Goal: Find specific page/section: Find specific page/section

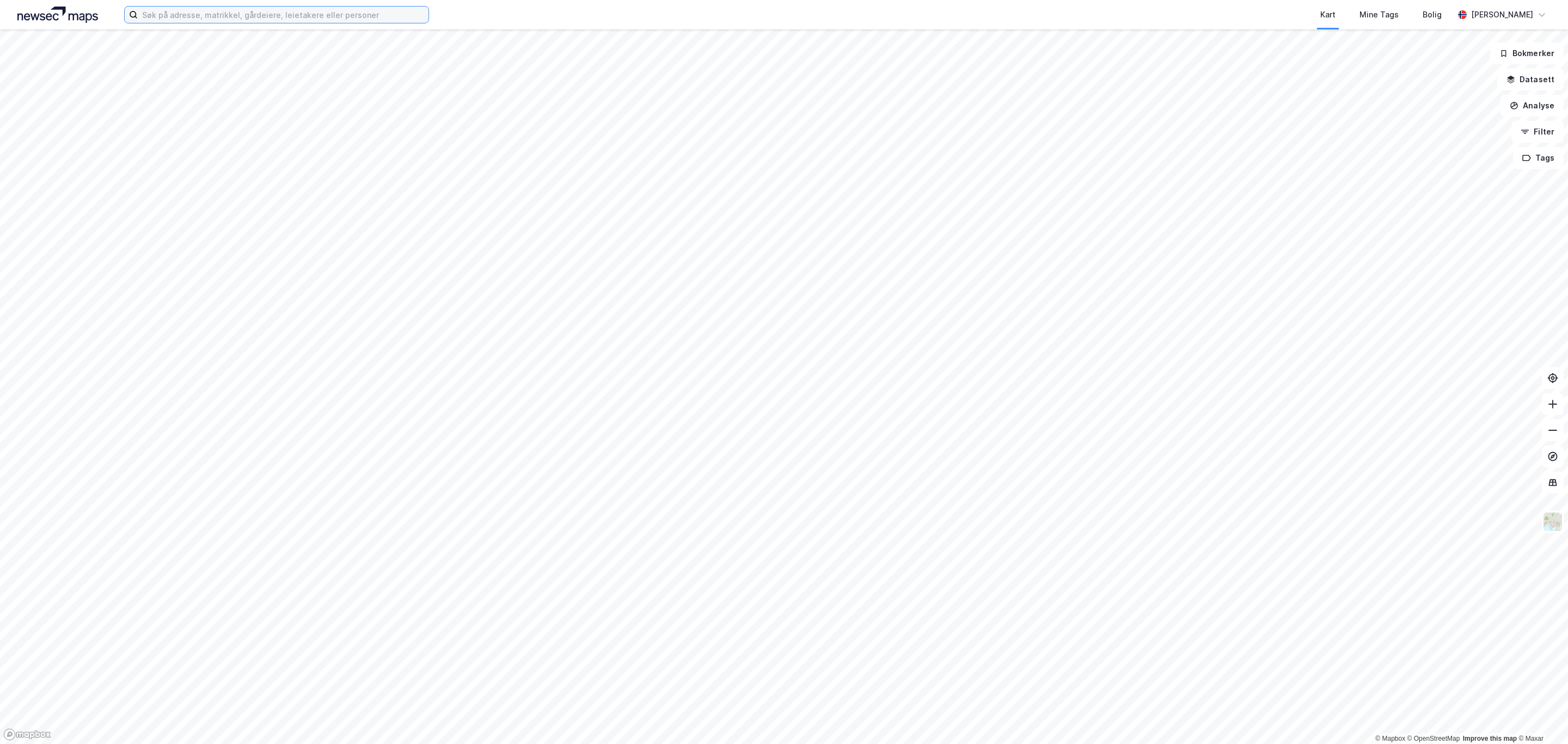
click at [163, 21] on input at bounding box center [283, 14] width 290 height 16
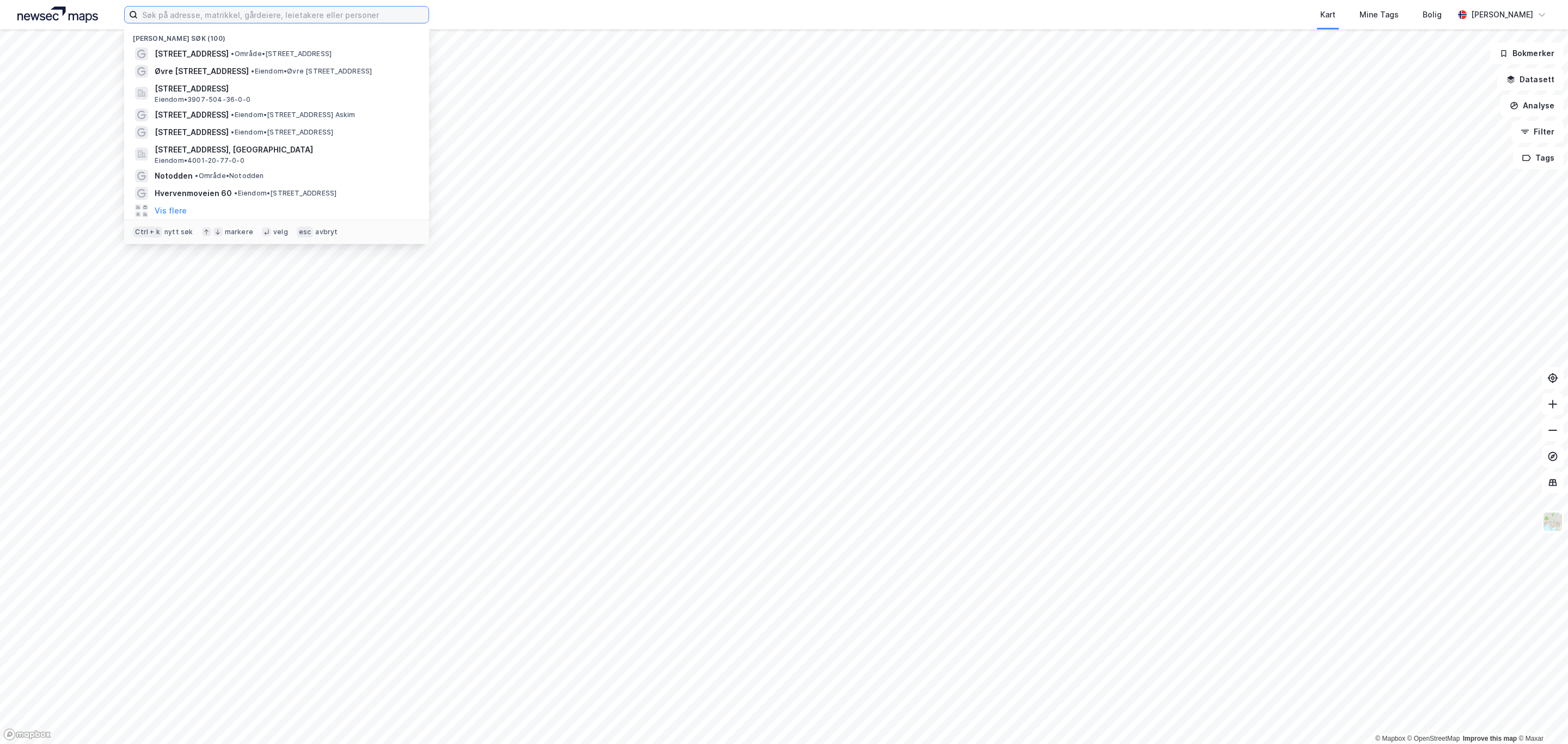
paste input "Morstadvegen 2"
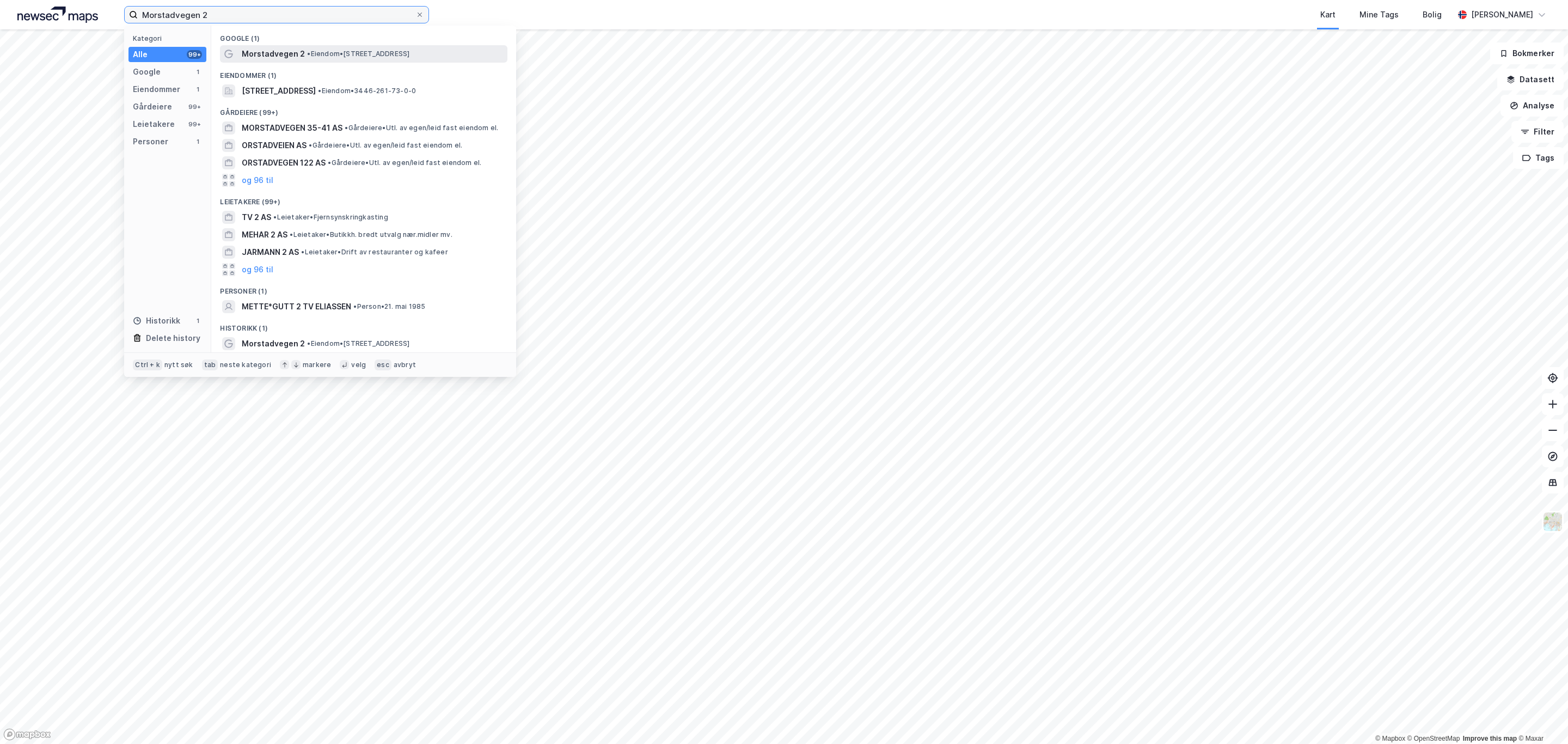
type input "Morstadvegen 2"
click at [259, 60] on span "Morstadvegen 2" at bounding box center [273, 54] width 63 height 13
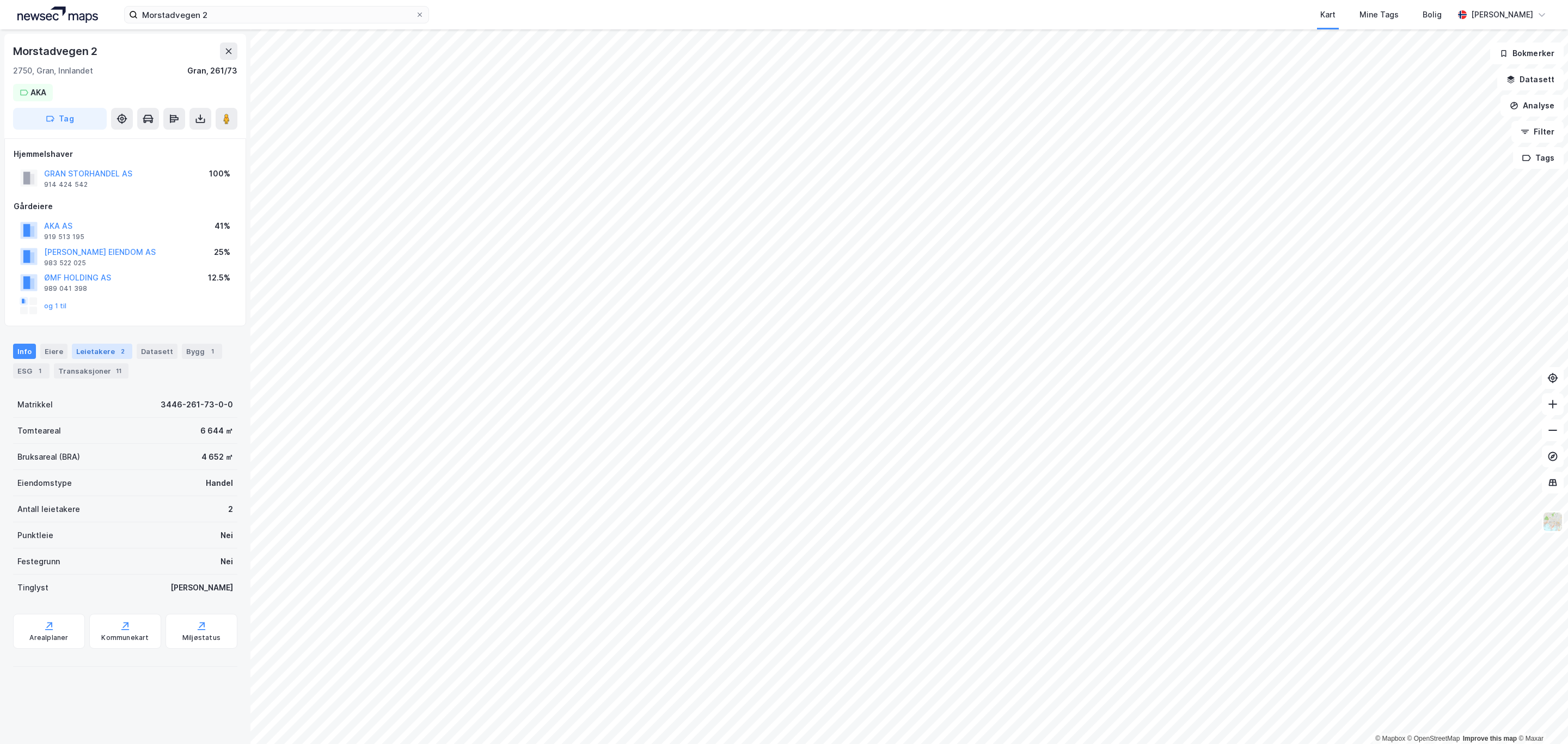
click at [90, 349] on div "Leietakere 2" at bounding box center [102, 351] width 61 height 15
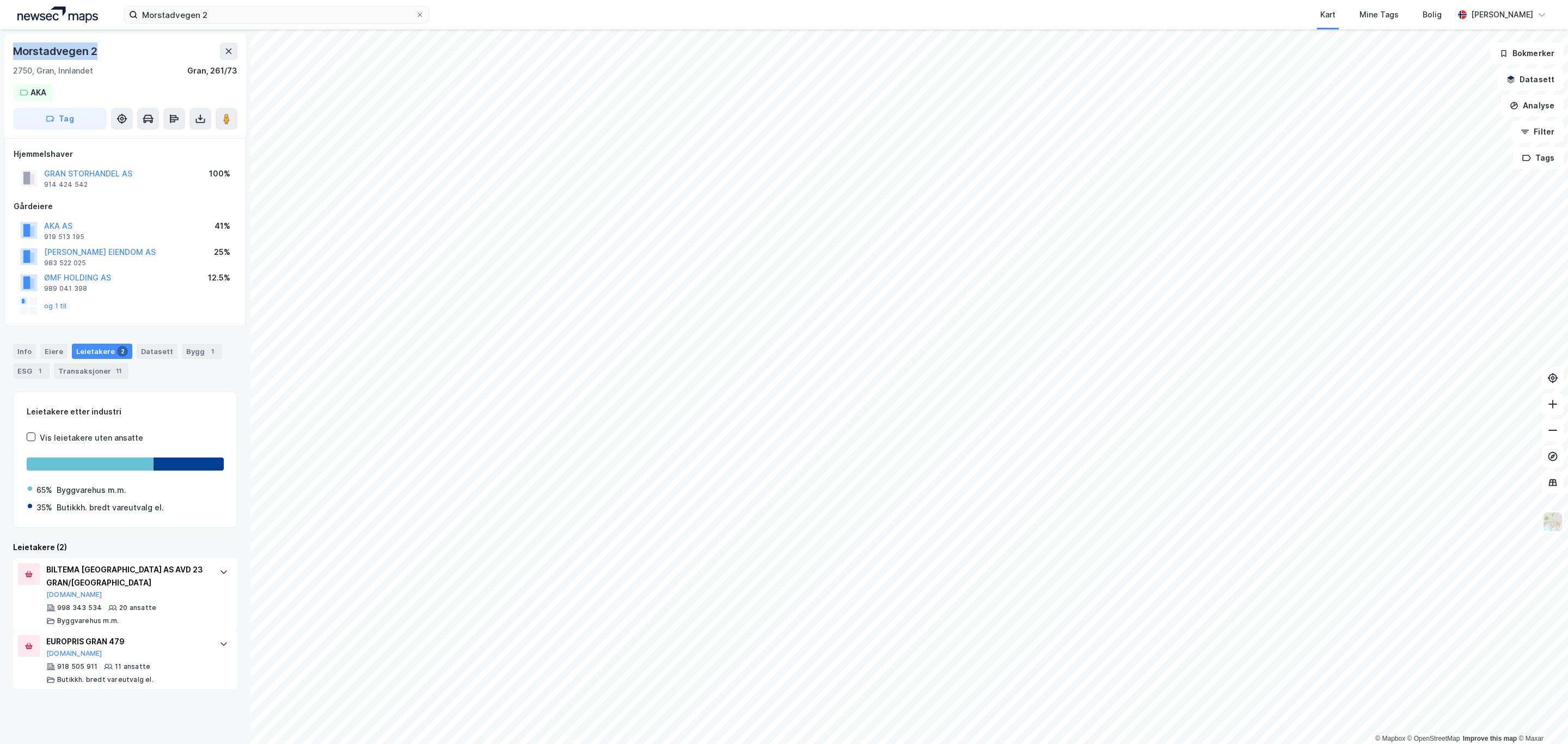
drag, startPoint x: 107, startPoint y: 52, endPoint x: 7, endPoint y: 53, distance: 100.0
click at [7, 53] on div "[STREET_ADDRESS] Tag" at bounding box center [125, 86] width 242 height 105
click at [125, 88] on div "[STREET_ADDRESS] Tag" at bounding box center [125, 86] width 242 height 105
drag, startPoint x: 100, startPoint y: 77, endPoint x: -1, endPoint y: 53, distance: 103.8
click at [0, 53] on html "Morstadvegen 2 Kart Mine Tags Bolig [PERSON_NAME] © Mapbox © OpenStreetMap Impr…" at bounding box center [784, 372] width 1568 height 744
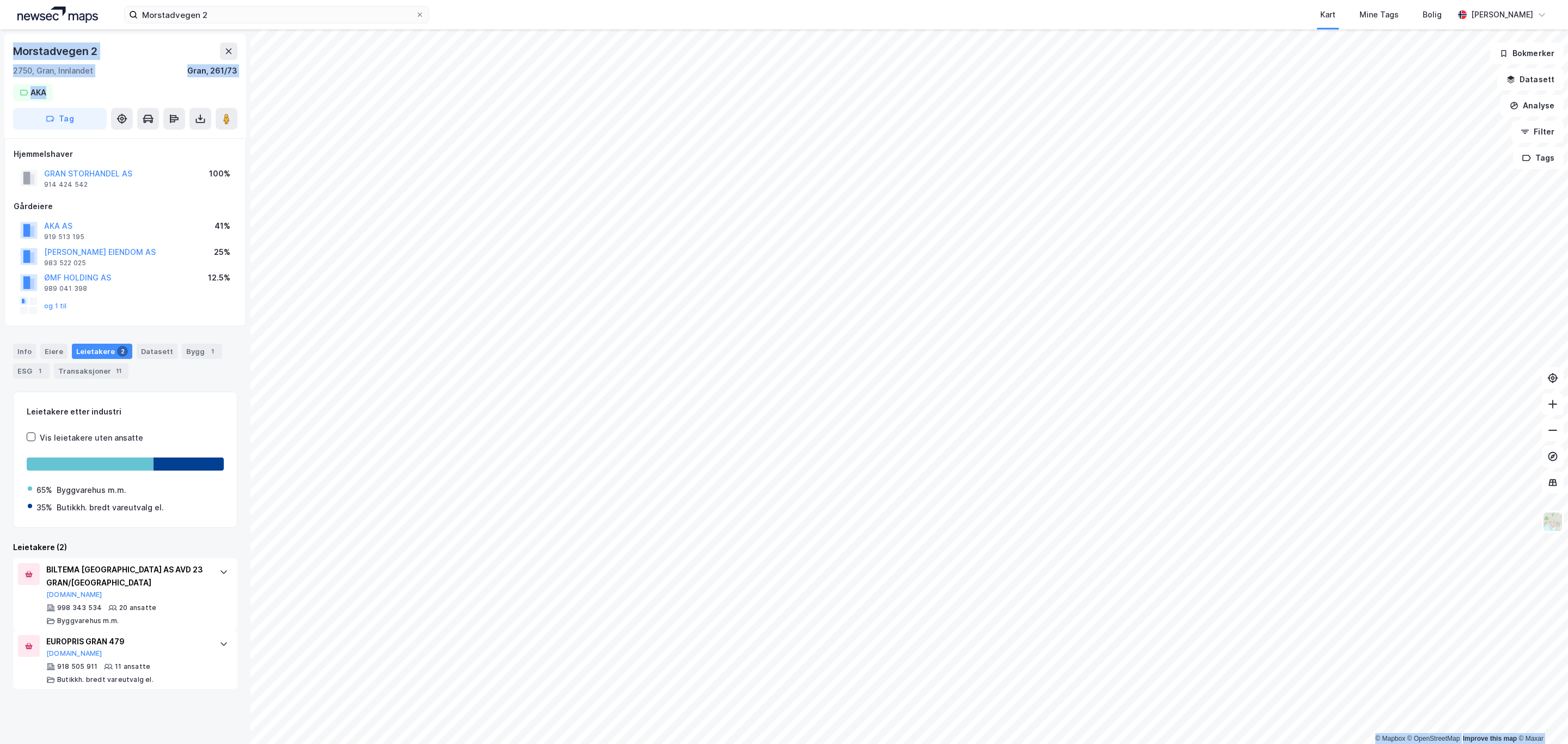
click at [86, 76] on div "2750, Gran, Innlandet" at bounding box center [53, 71] width 80 height 13
drag, startPoint x: 93, startPoint y: 74, endPoint x: 8, endPoint y: 46, distance: 89.5
click at [8, 46] on div "[STREET_ADDRESS] Tag" at bounding box center [125, 86] width 242 height 105
copy div "[STREET_ADDRESS]"
click at [100, 78] on div "[STREET_ADDRESS] Tag" at bounding box center [125, 86] width 242 height 105
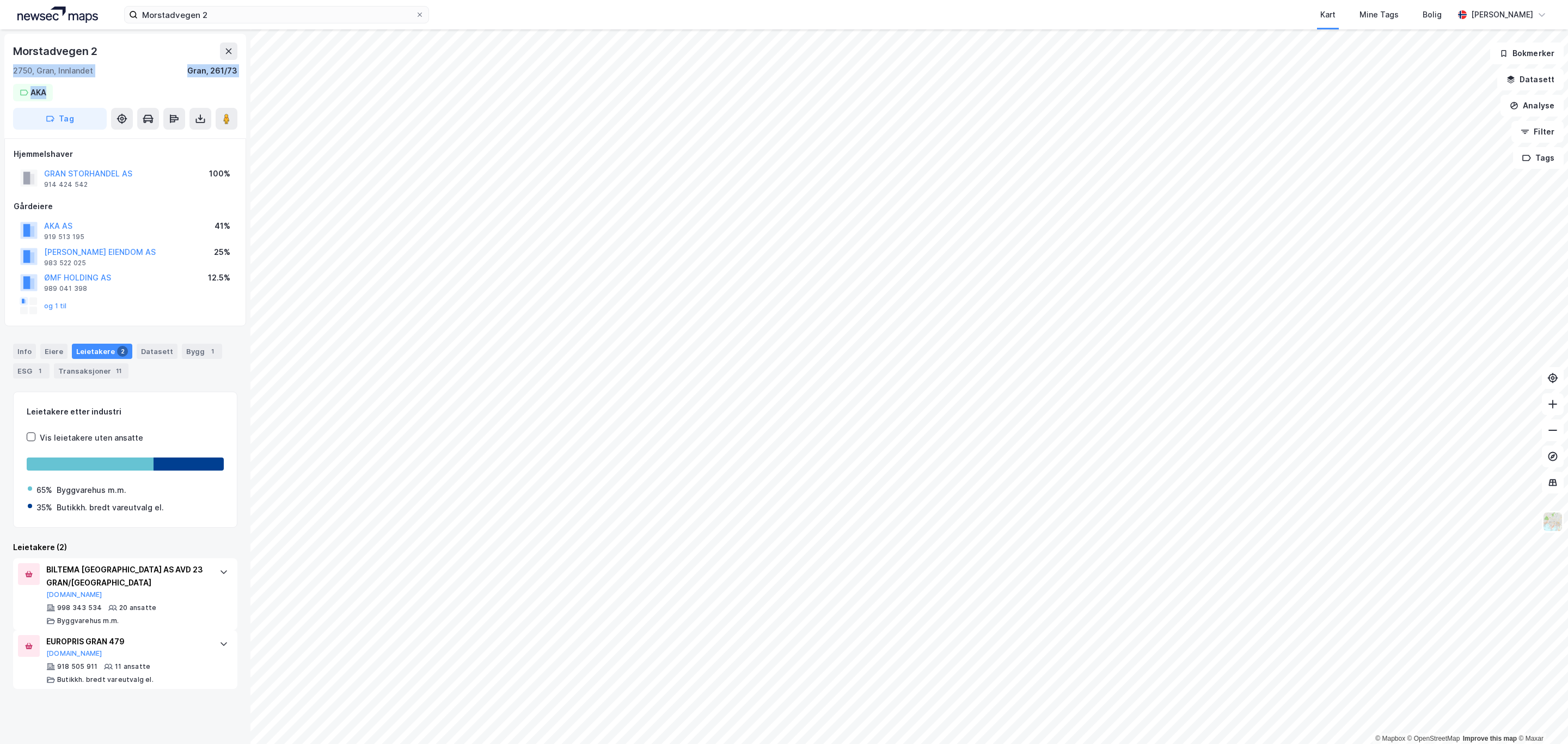
drag, startPoint x: 100, startPoint y: 77, endPoint x: 24, endPoint y: 65, distance: 76.9
click at [20, 65] on div "[STREET_ADDRESS] Tag" at bounding box center [125, 86] width 242 height 105
click at [114, 80] on div "[STREET_ADDRESS] Tag" at bounding box center [125, 86] width 242 height 105
drag, startPoint x: 56, startPoint y: 66, endPoint x: 93, endPoint y: 71, distance: 37.3
click at [93, 71] on div "[STREET_ADDRESS]" at bounding box center [125, 59] width 224 height 35
